Goal: Task Accomplishment & Management: Use online tool/utility

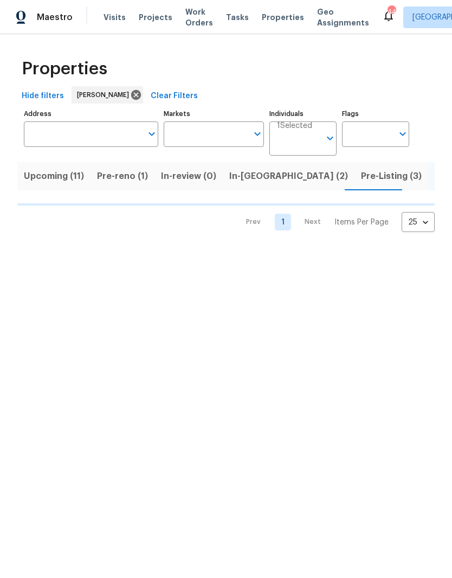
click at [108, 132] on input "Address" at bounding box center [83, 133] width 118 height 25
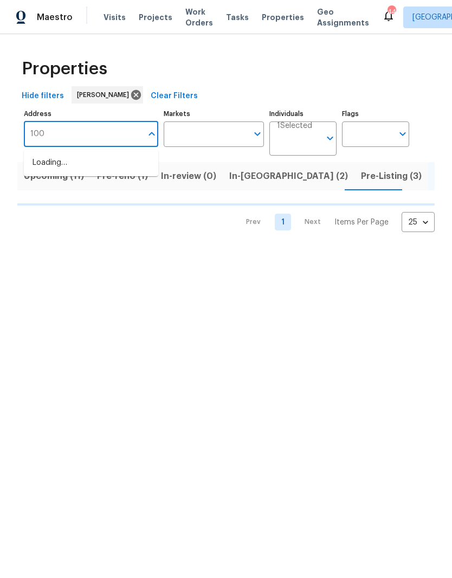
type input "100"
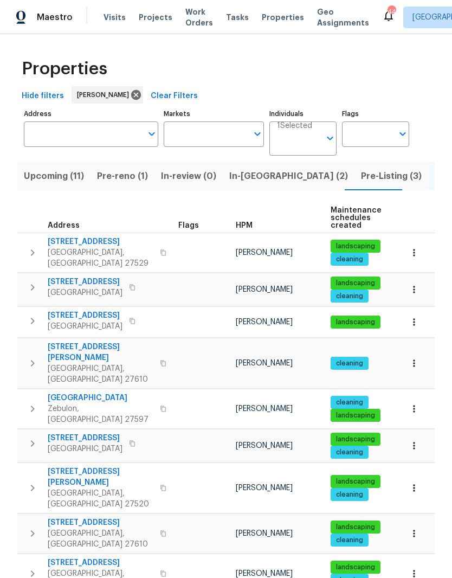
click at [209, 463] on td at bounding box center [202, 488] width 57 height 50
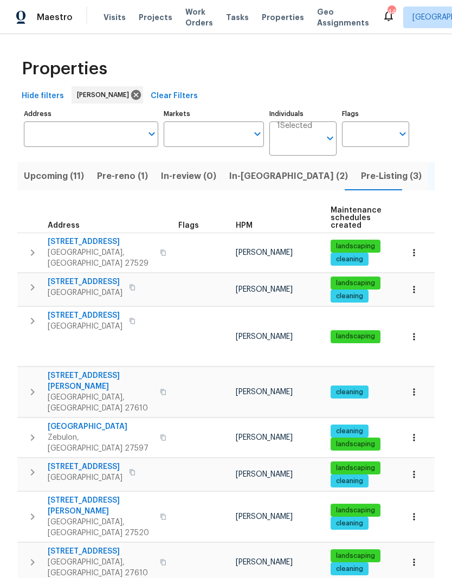
click at [98, 138] on input "Address" at bounding box center [83, 133] width 118 height 25
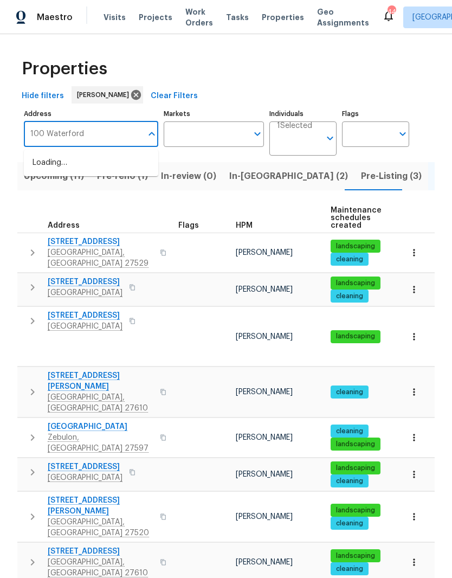
type input "100 Waterford"
click at [53, 172] on li "100 Waterford Dr Angier NC 27501" at bounding box center [91, 169] width 134 height 30
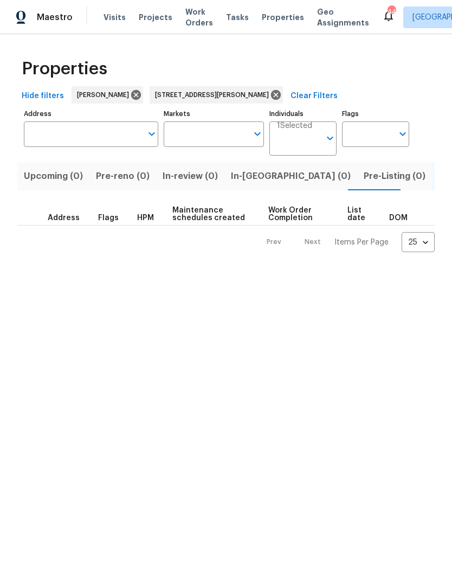
type input "100 Waterford Dr Angier NC 27501"
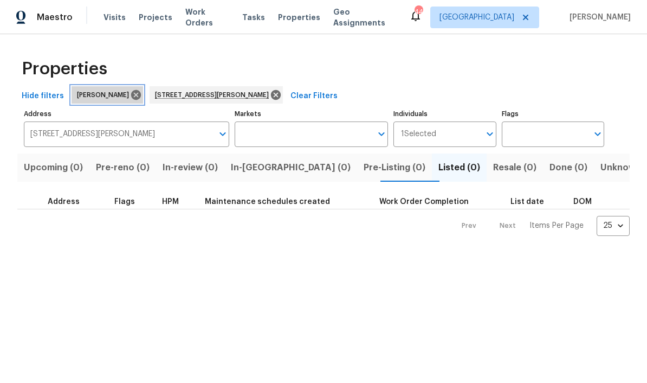
click at [131, 99] on icon at bounding box center [136, 95] width 10 height 10
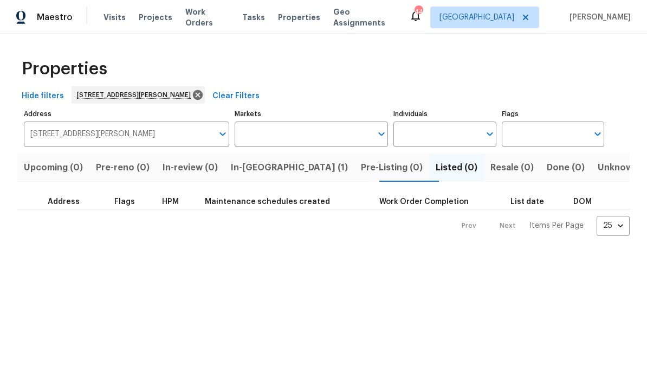
click at [286, 166] on span "In-reno (1)" at bounding box center [289, 167] width 117 height 15
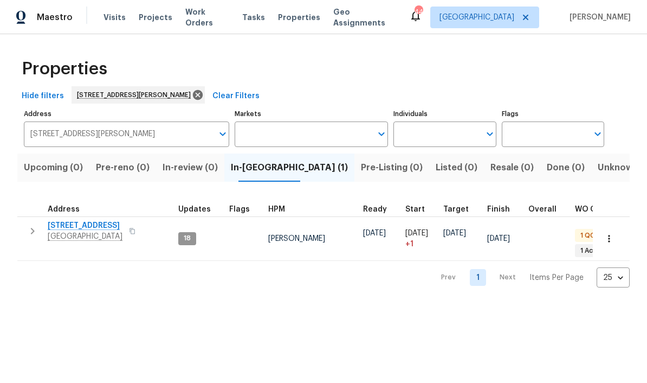
click at [97, 226] on span "100 Waterford Dr" at bounding box center [85, 225] width 75 height 11
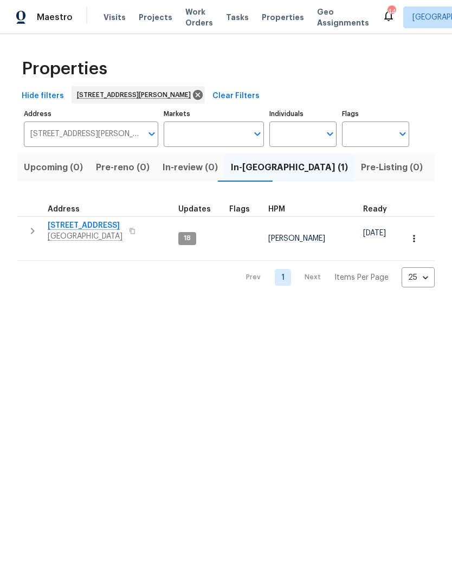
click at [85, 229] on span "100 Waterford Dr" at bounding box center [85, 225] width 75 height 11
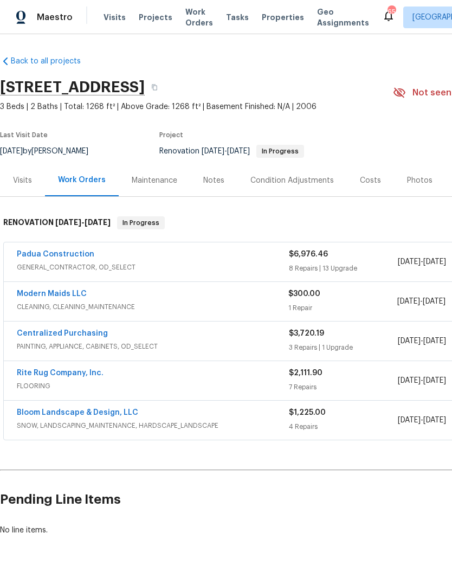
click at [64, 252] on link "Padua Construction" at bounding box center [56, 254] width 78 height 8
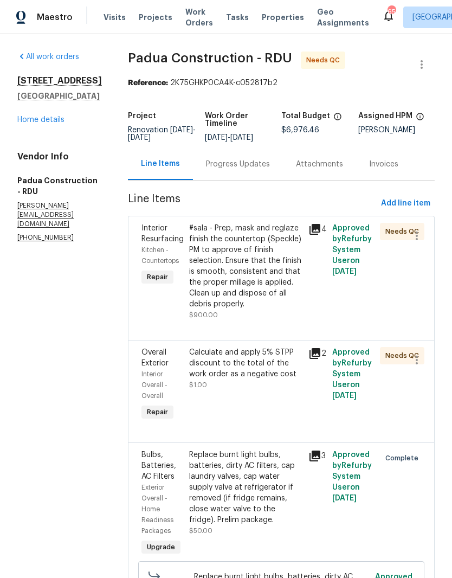
click at [235, 371] on div "Calculate and apply 5% STPP discount to the total of the work order as a negati…" at bounding box center [245, 368] width 113 height 43
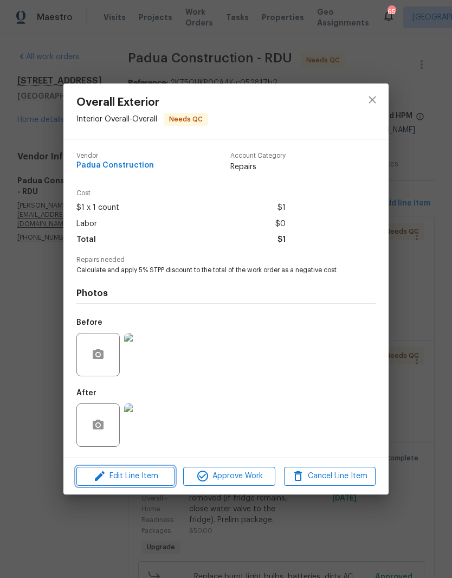
click at [140, 480] on span "Edit Line Item" at bounding box center [126, 476] width 92 height 14
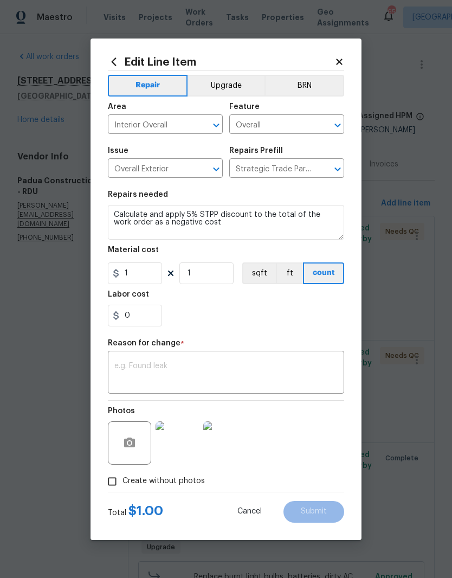
click at [343, 59] on icon at bounding box center [340, 62] width 10 height 10
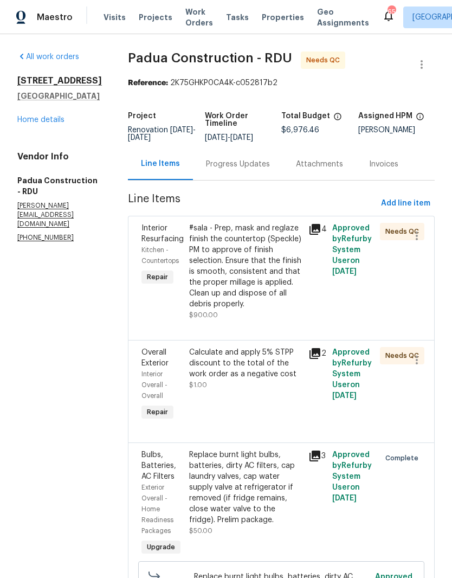
click at [229, 404] on div "Calculate and apply 5% STPP discount to the total of the work order as a negati…" at bounding box center [245, 385] width 119 height 82
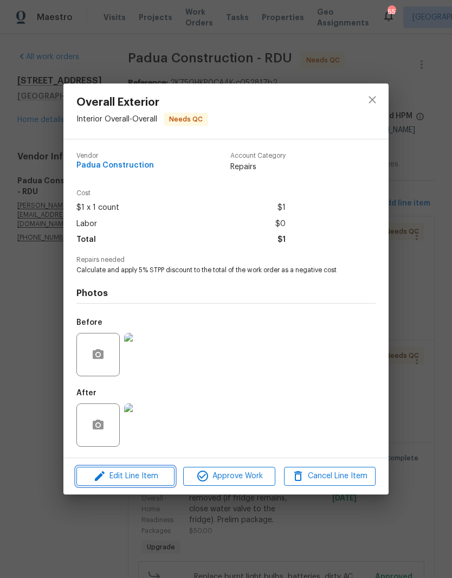
click at [152, 481] on span "Edit Line Item" at bounding box center [126, 476] width 92 height 14
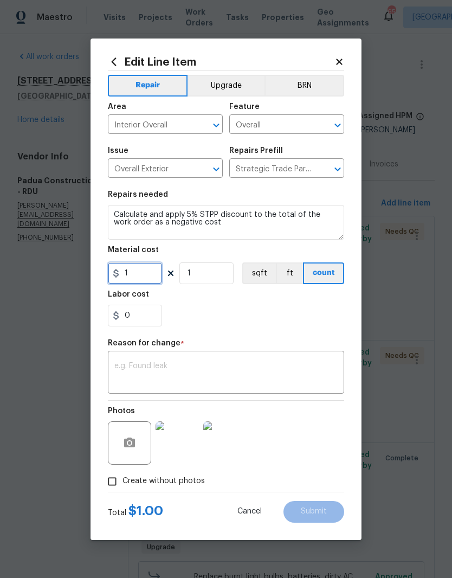
click at [140, 273] on input "1" at bounding box center [135, 273] width 54 height 22
type input "-348.82"
click at [244, 317] on div "0" at bounding box center [226, 316] width 236 height 22
click at [220, 370] on textarea at bounding box center [225, 373] width 223 height 23
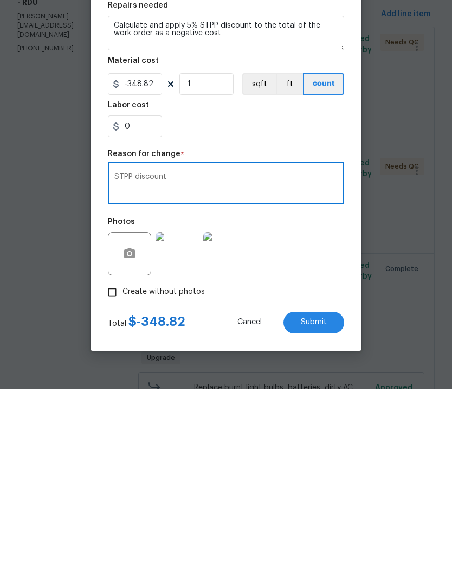
type textarea "STPP discount"
click at [340, 501] on button "Submit" at bounding box center [314, 512] width 61 height 22
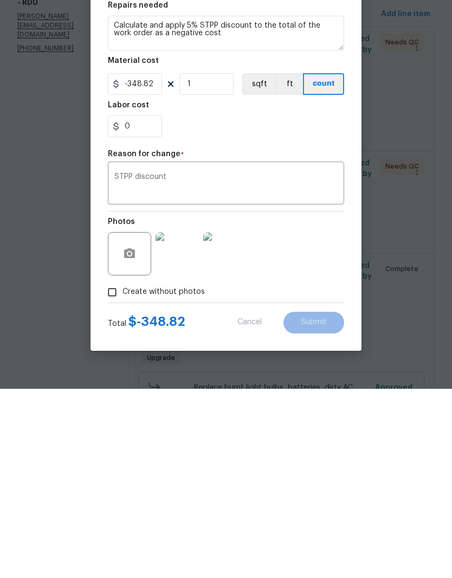
scroll to position [44, 0]
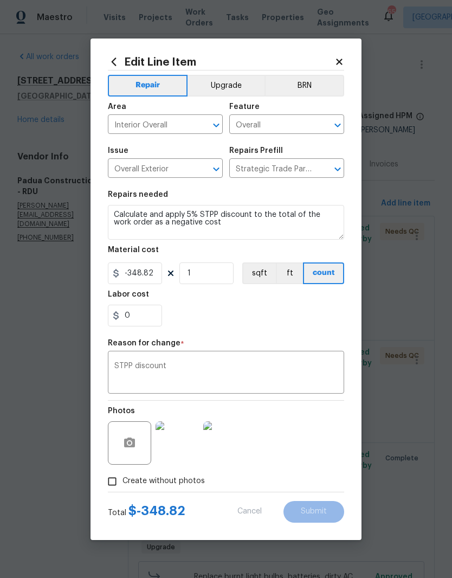
type input "1"
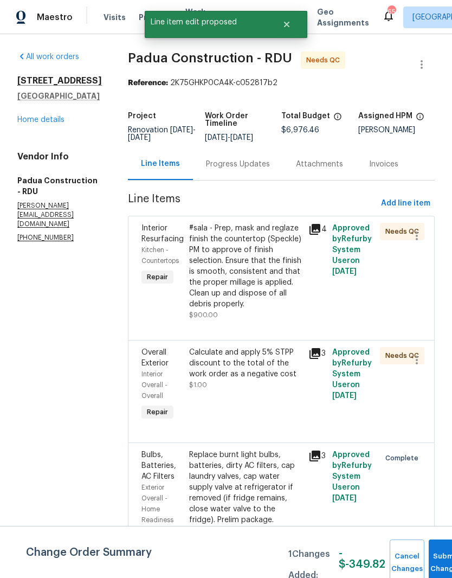
scroll to position [0, 0]
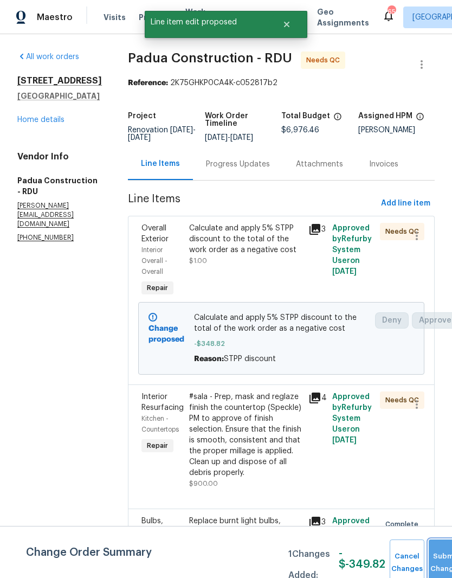
click at [440, 557] on button "Submit Changes" at bounding box center [446, 562] width 35 height 47
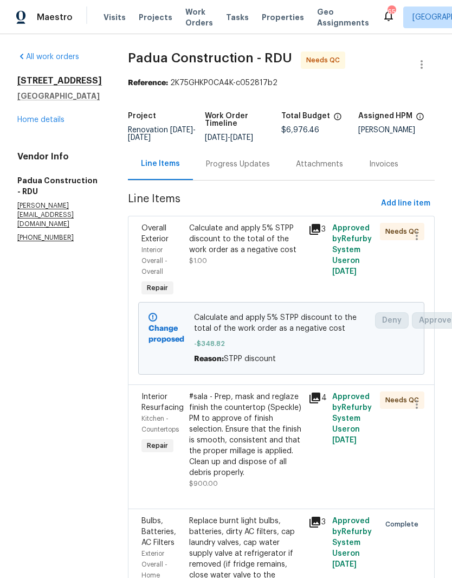
click at [250, 291] on div "Calculate and apply 5% STPP discount to the total of the work order as a negati…" at bounding box center [245, 261] width 119 height 82
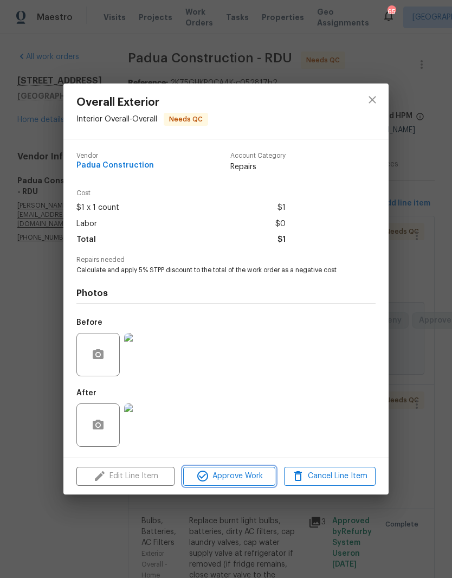
click at [236, 475] on span "Approve Work" at bounding box center [228, 476] width 85 height 14
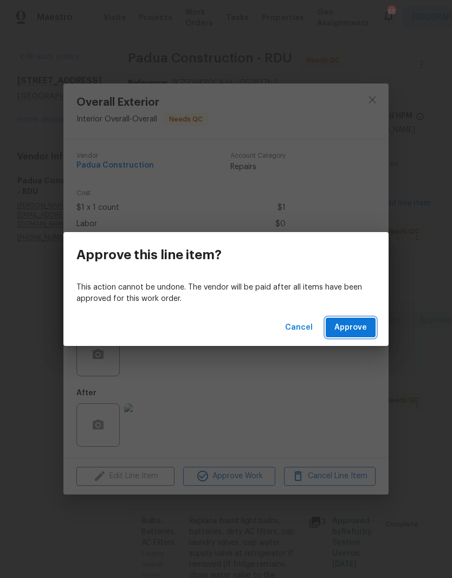
click at [354, 327] on span "Approve" at bounding box center [351, 328] width 33 height 14
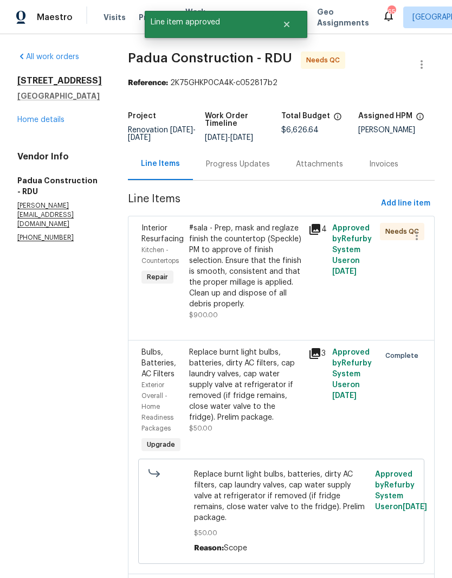
click at [245, 290] on div "#sala - Prep, mask and reglaze finish the countertop (Speckle) PM to approve of…" at bounding box center [245, 266] width 113 height 87
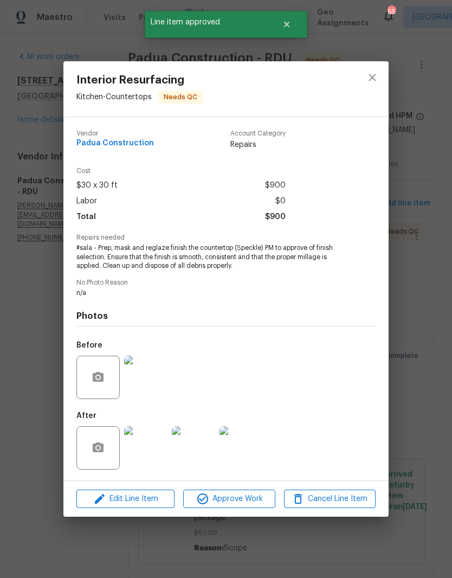
click at [200, 439] on img at bounding box center [193, 447] width 43 height 43
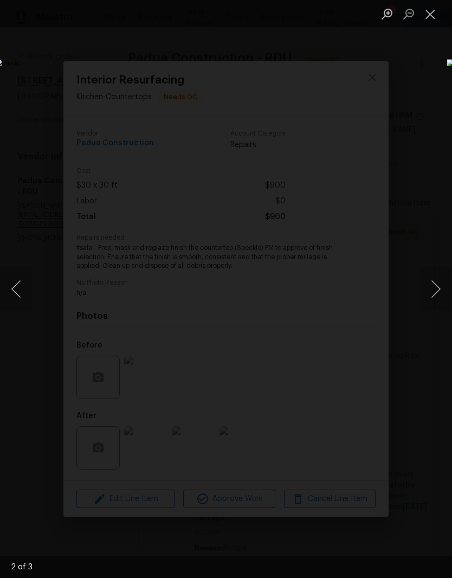
click at [435, 306] on button "Next image" at bounding box center [436, 288] width 33 height 43
click at [431, 18] on button "Close lightbox" at bounding box center [431, 13] width 22 height 19
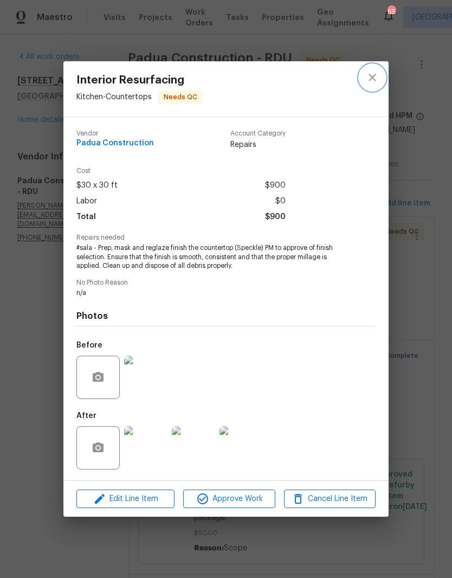
click at [372, 79] on icon "close" at bounding box center [372, 77] width 13 height 13
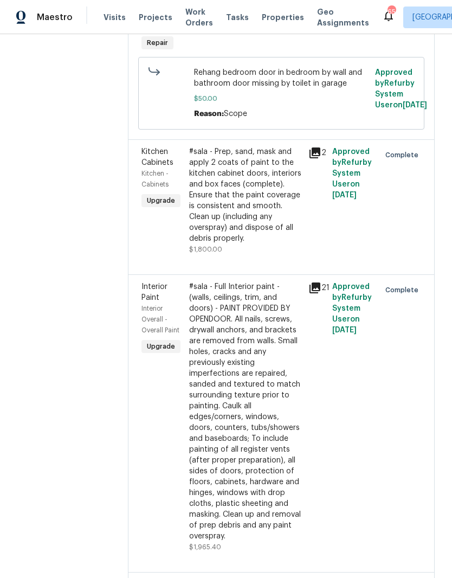
scroll to position [1855, 0]
click at [245, 288] on div "#sala - Full Interior paint - (walls, ceilings, trim, and doors) - PAINT PROVID…" at bounding box center [245, 411] width 113 height 260
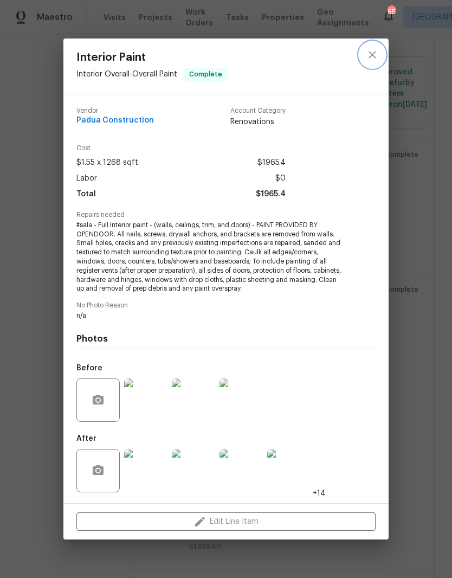
click at [374, 57] on icon "close" at bounding box center [372, 54] width 13 height 13
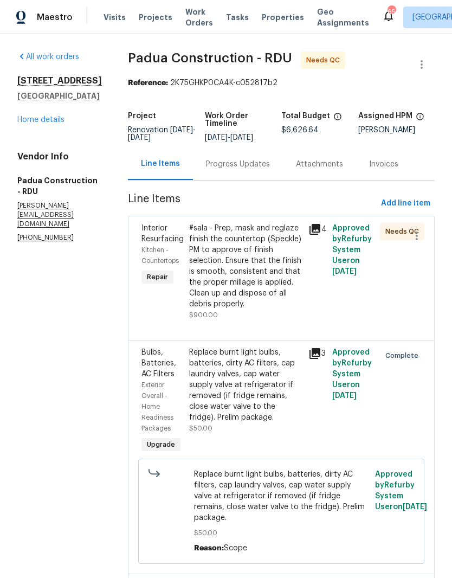
scroll to position [0, 0]
click at [44, 124] on link "Home details" at bounding box center [40, 120] width 47 height 8
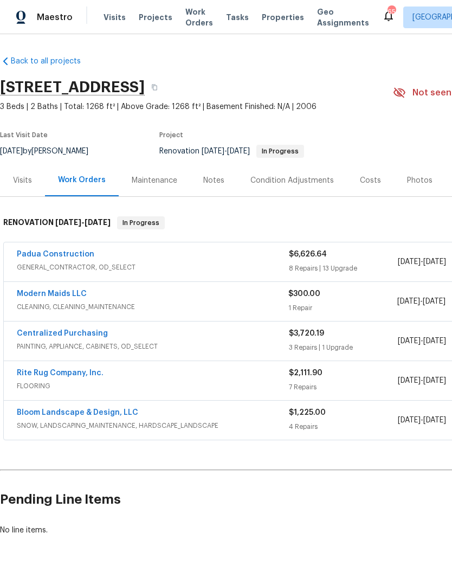
click at [218, 180] on div "Notes" at bounding box center [213, 180] width 21 height 11
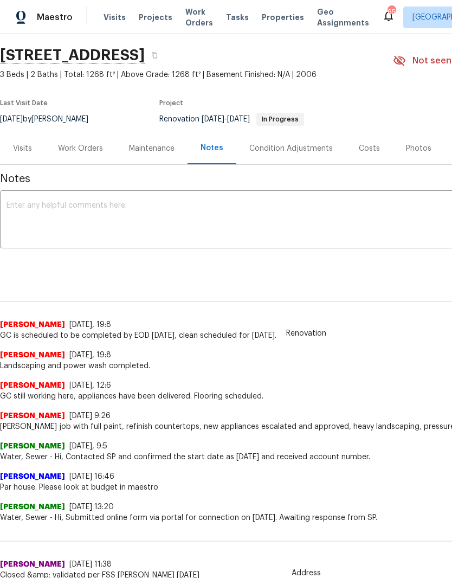
scroll to position [31, 0]
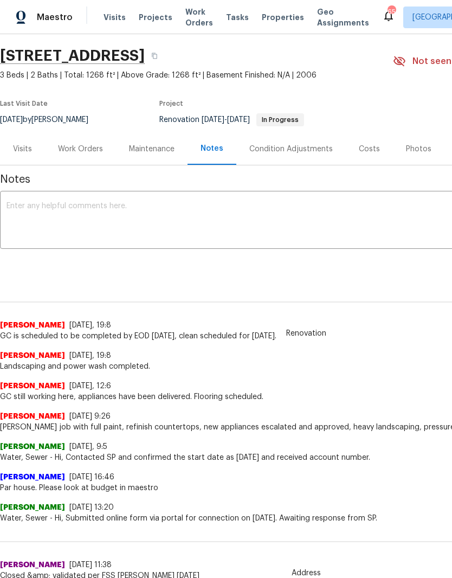
click at [87, 151] on div "Work Orders" at bounding box center [80, 149] width 45 height 11
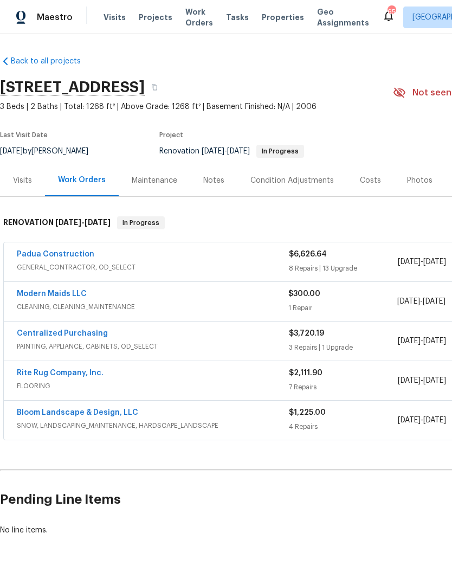
click at [364, 180] on div "Costs" at bounding box center [370, 180] width 21 height 11
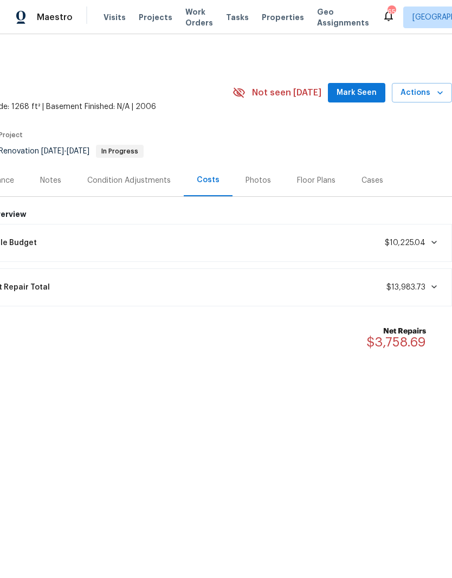
scroll to position [0, 160]
click at [357, 93] on span "Mark Seen" at bounding box center [357, 93] width 40 height 14
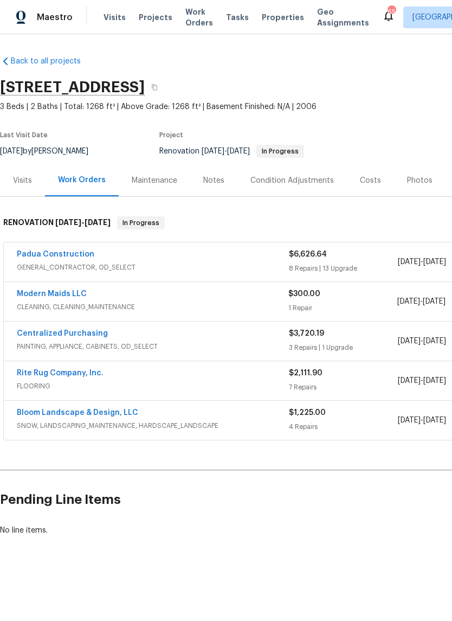
click at [83, 248] on div "Padua Construction GENERAL_CONTRACTOR, OD_SELECT $6,626.64 8 Repairs | 13 Upgra…" at bounding box center [306, 261] width 605 height 39
click at [76, 254] on link "Padua Construction" at bounding box center [56, 254] width 78 height 8
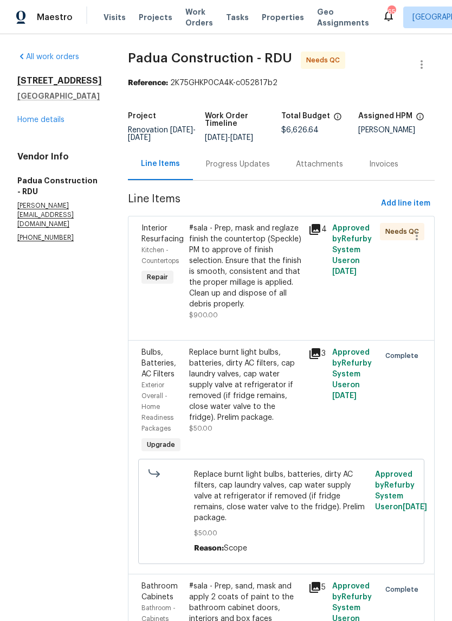
click at [234, 275] on div "#sala - Prep, mask and reglaze finish the countertop (Speckle) PM to approve of…" at bounding box center [245, 266] width 113 height 87
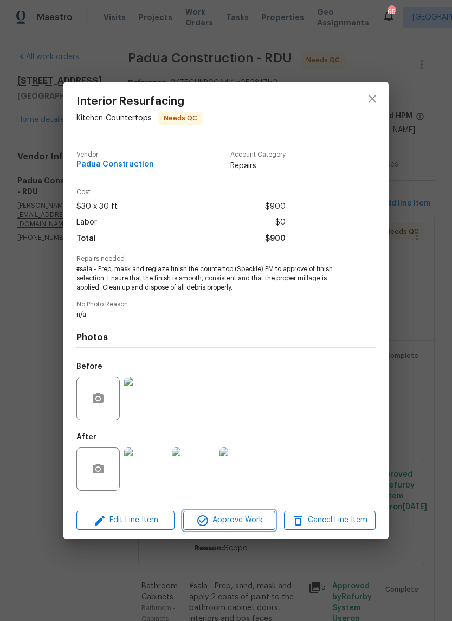
click at [252, 525] on span "Approve Work" at bounding box center [228, 520] width 85 height 14
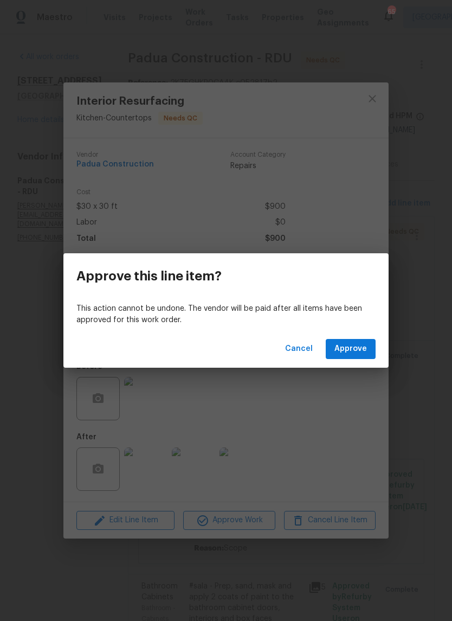
click at [346, 357] on button "Approve" at bounding box center [351, 349] width 50 height 20
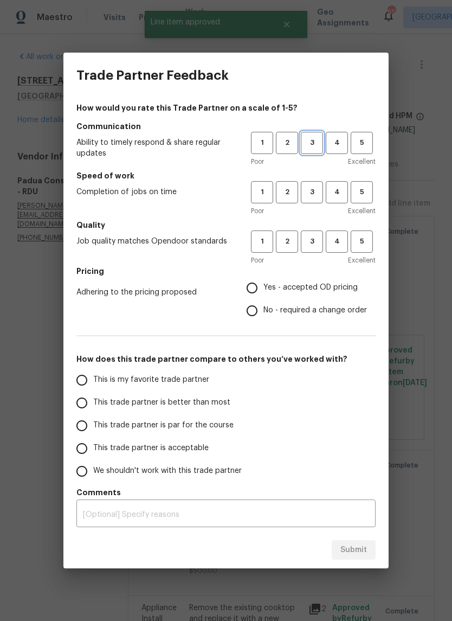
click at [312, 137] on span "3" at bounding box center [312, 143] width 20 height 12
click at [318, 237] on span "3" at bounding box center [312, 241] width 20 height 12
click at [309, 197] on span "3" at bounding box center [312, 192] width 20 height 12
click at [340, 290] on span "Yes - accepted OD pricing" at bounding box center [310, 287] width 94 height 11
click at [263, 290] on input "Yes - accepted OD pricing" at bounding box center [252, 287] width 23 height 23
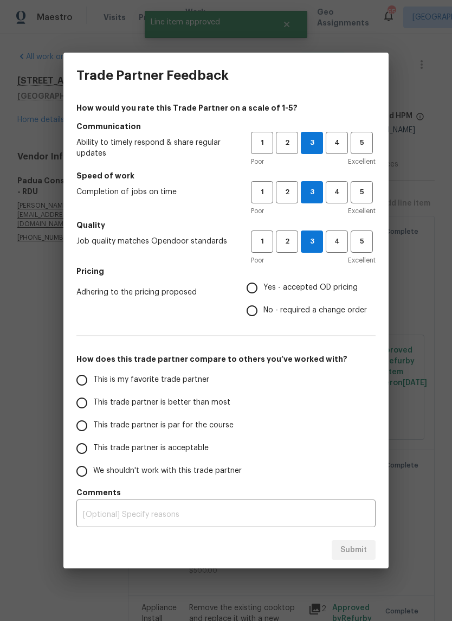
radio input "true"
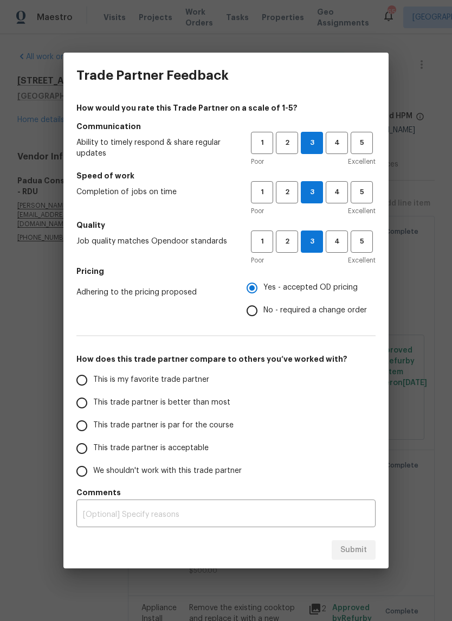
click at [293, 162] on div "Poor Excellent" at bounding box center [313, 161] width 125 height 11
click at [283, 149] on button "2" at bounding box center [287, 143] width 22 height 22
click at [197, 442] on span "This trade partner is acceptable" at bounding box center [150, 447] width 115 height 11
click at [93, 442] on input "This trade partner is acceptable" at bounding box center [81, 448] width 23 height 23
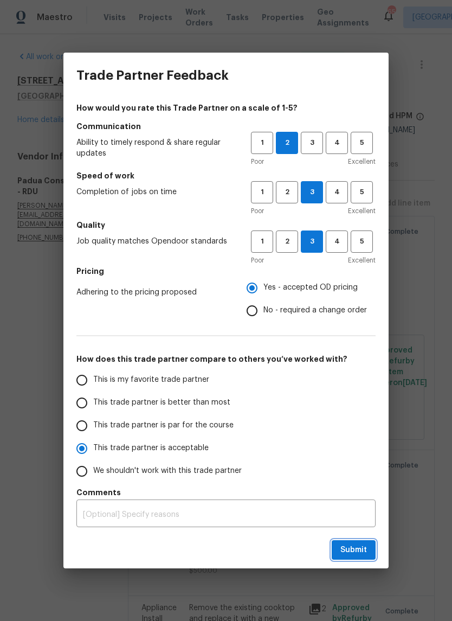
click at [372, 546] on button "Submit" at bounding box center [354, 550] width 44 height 20
radio input "true"
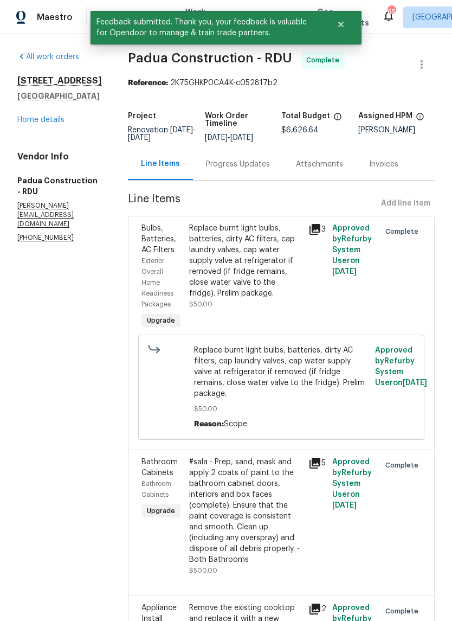
click at [58, 124] on link "Home details" at bounding box center [40, 120] width 47 height 8
